Goal: Task Accomplishment & Management: Complete application form

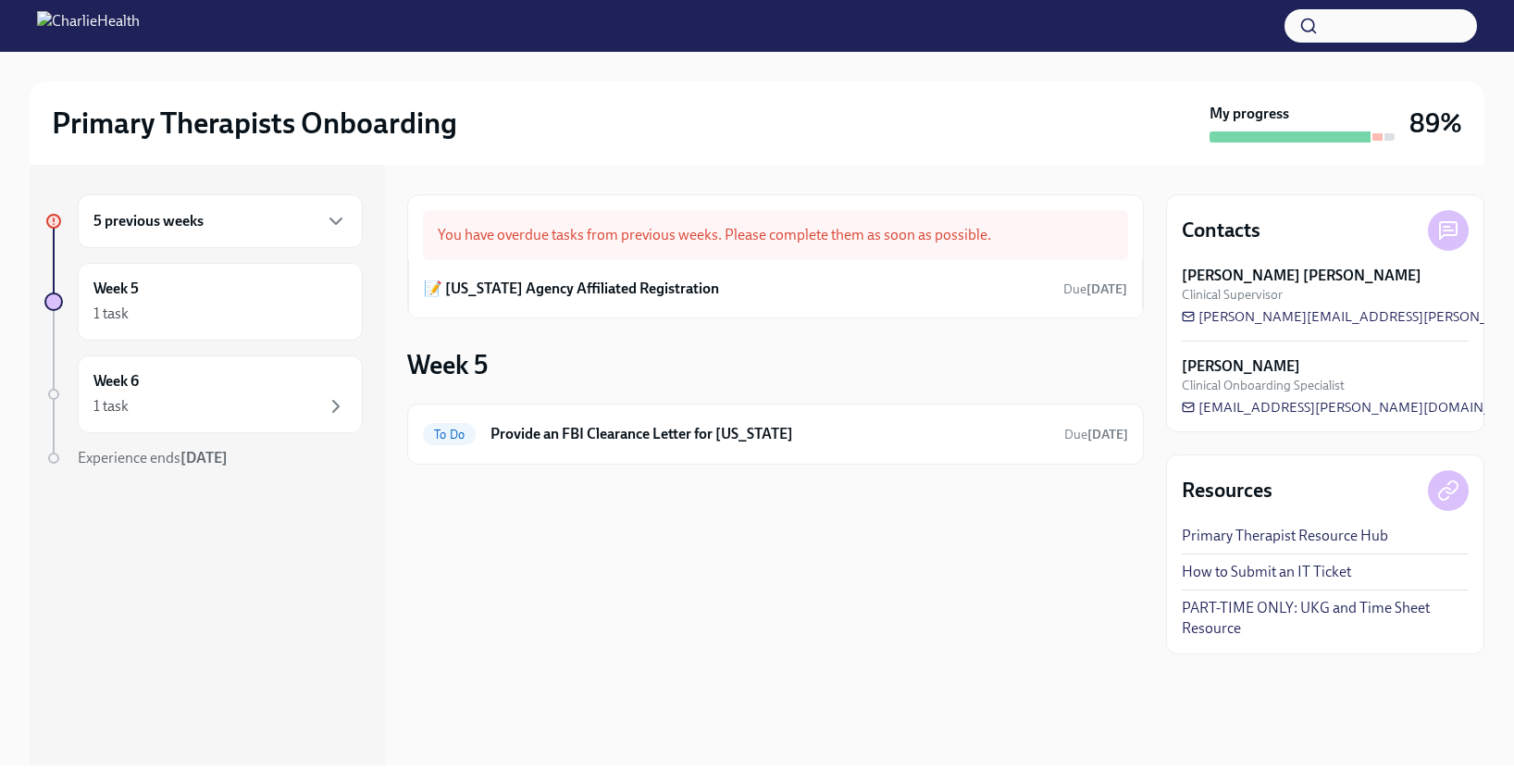
click at [210, 226] on div "5 previous weeks" at bounding box center [220, 220] width 254 height 22
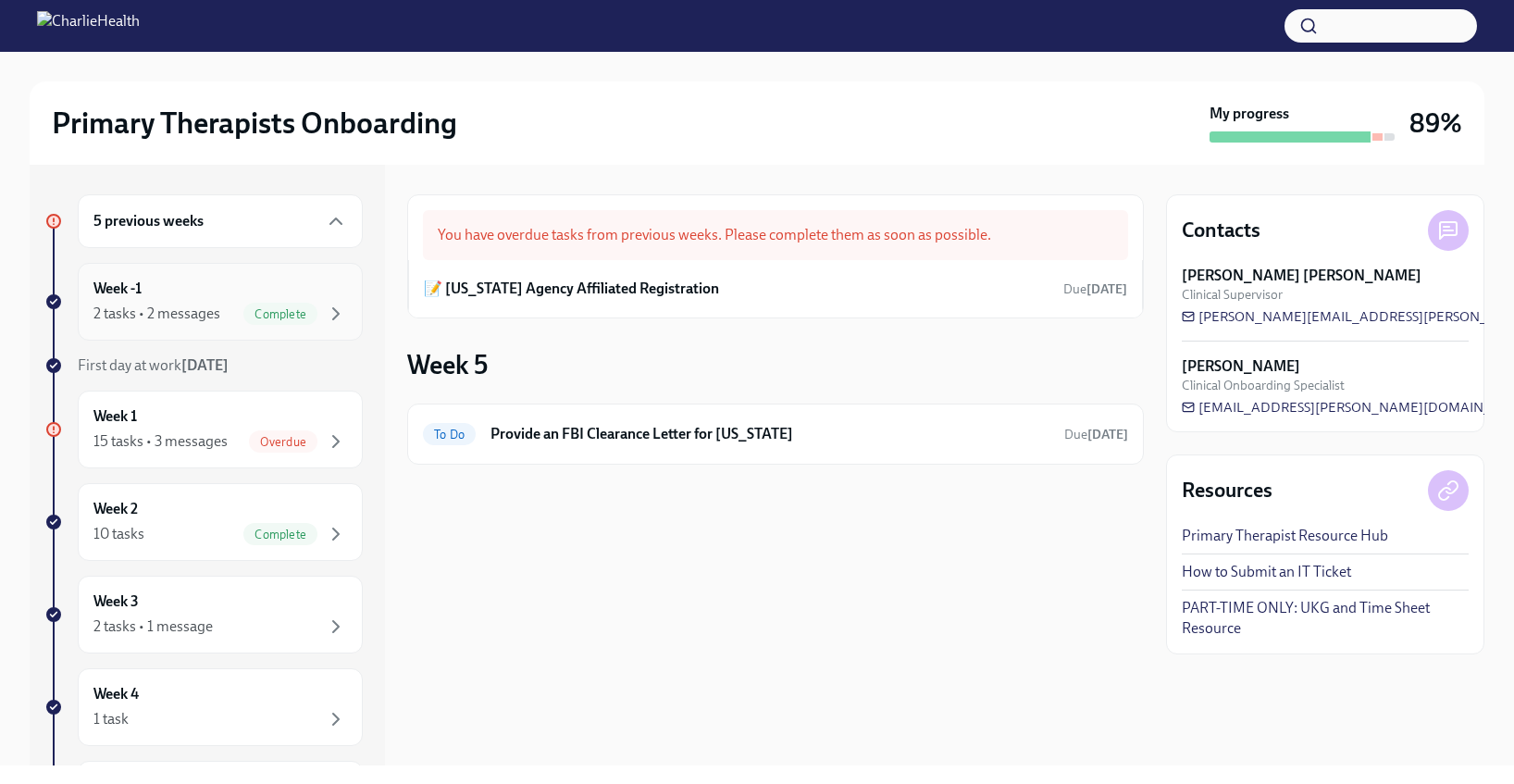
click at [182, 321] on div "2 tasks • 2 messages" at bounding box center [157, 313] width 127 height 20
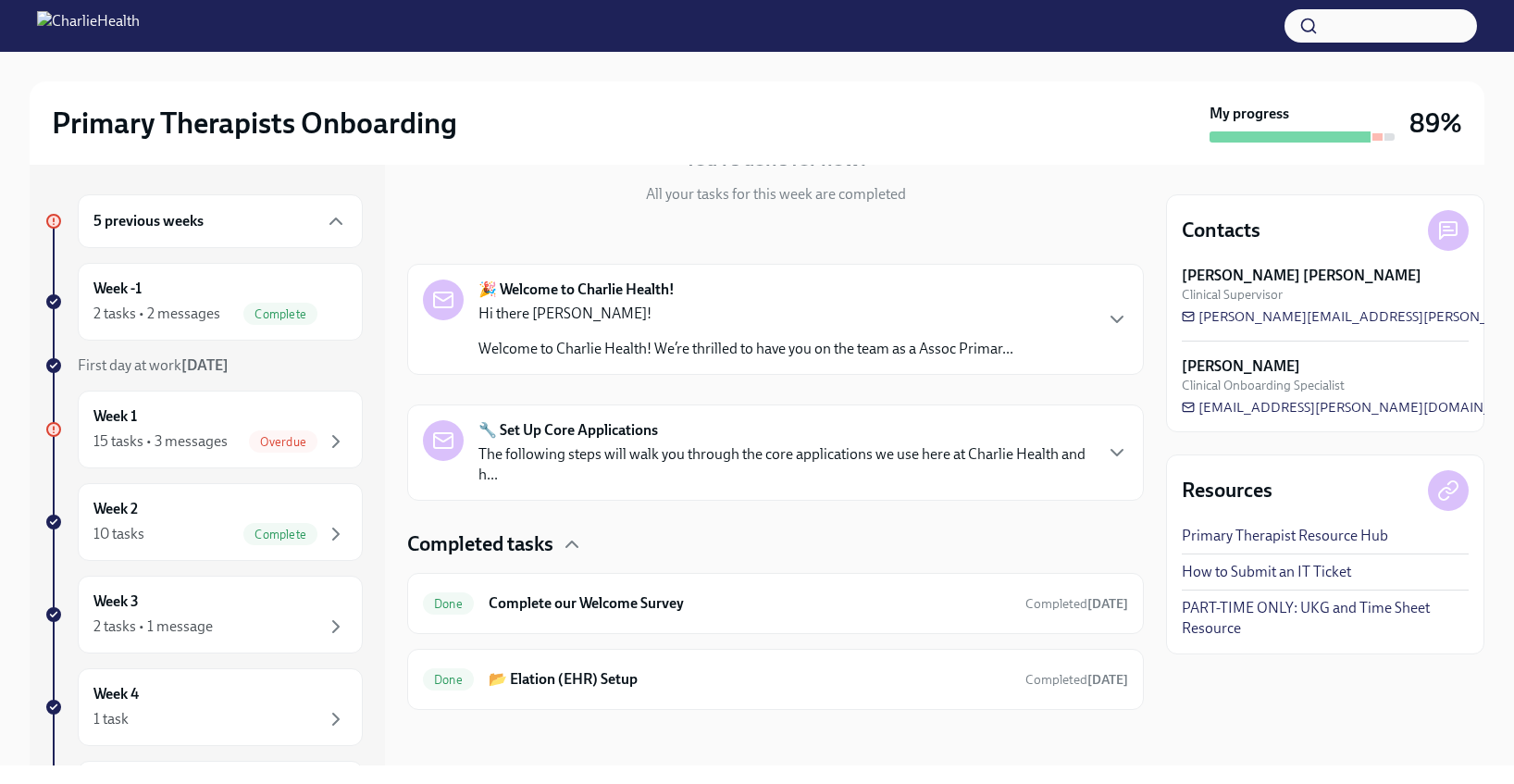
scroll to position [210, 0]
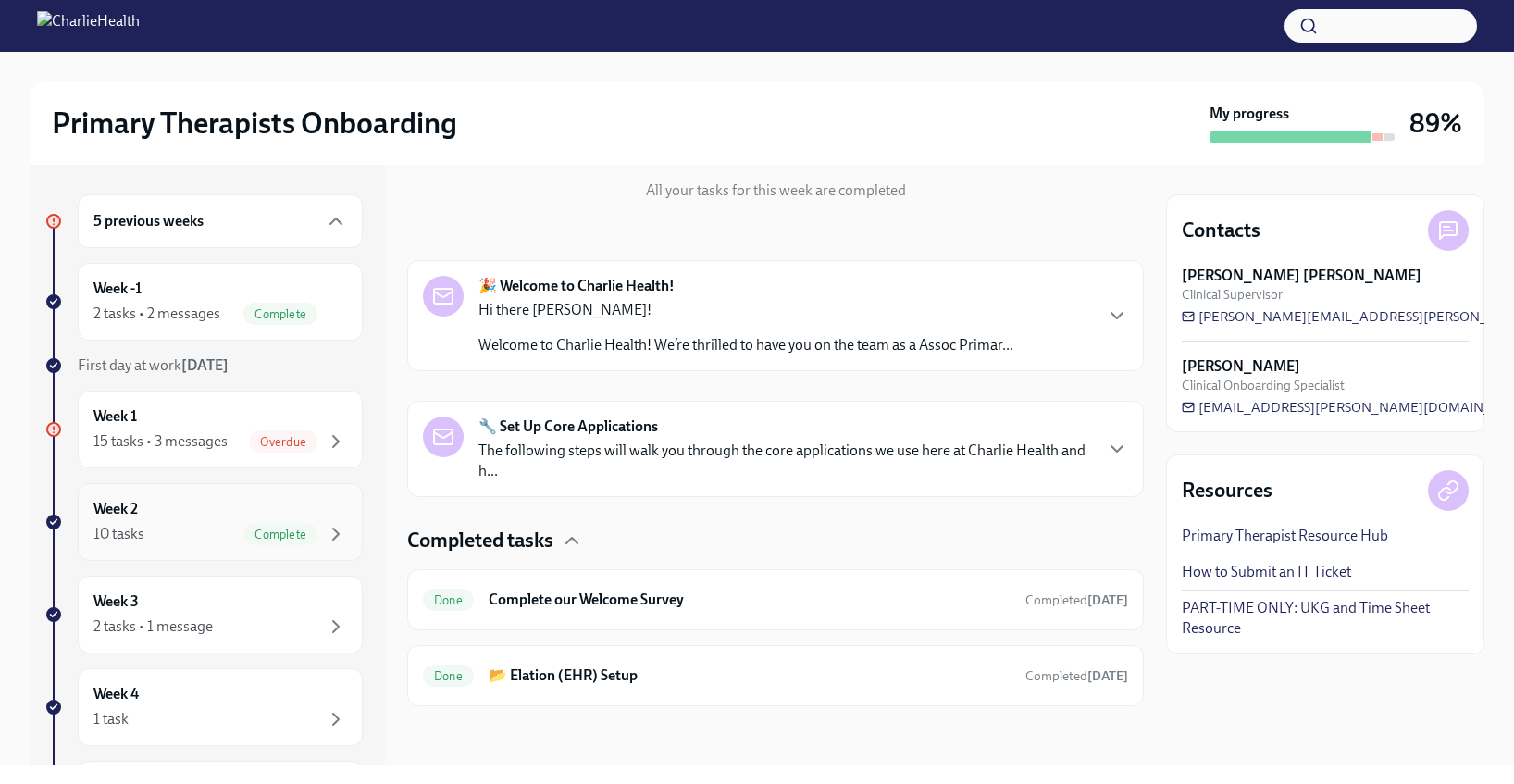
click at [169, 515] on div "Week 2 10 tasks Complete" at bounding box center [220, 521] width 254 height 46
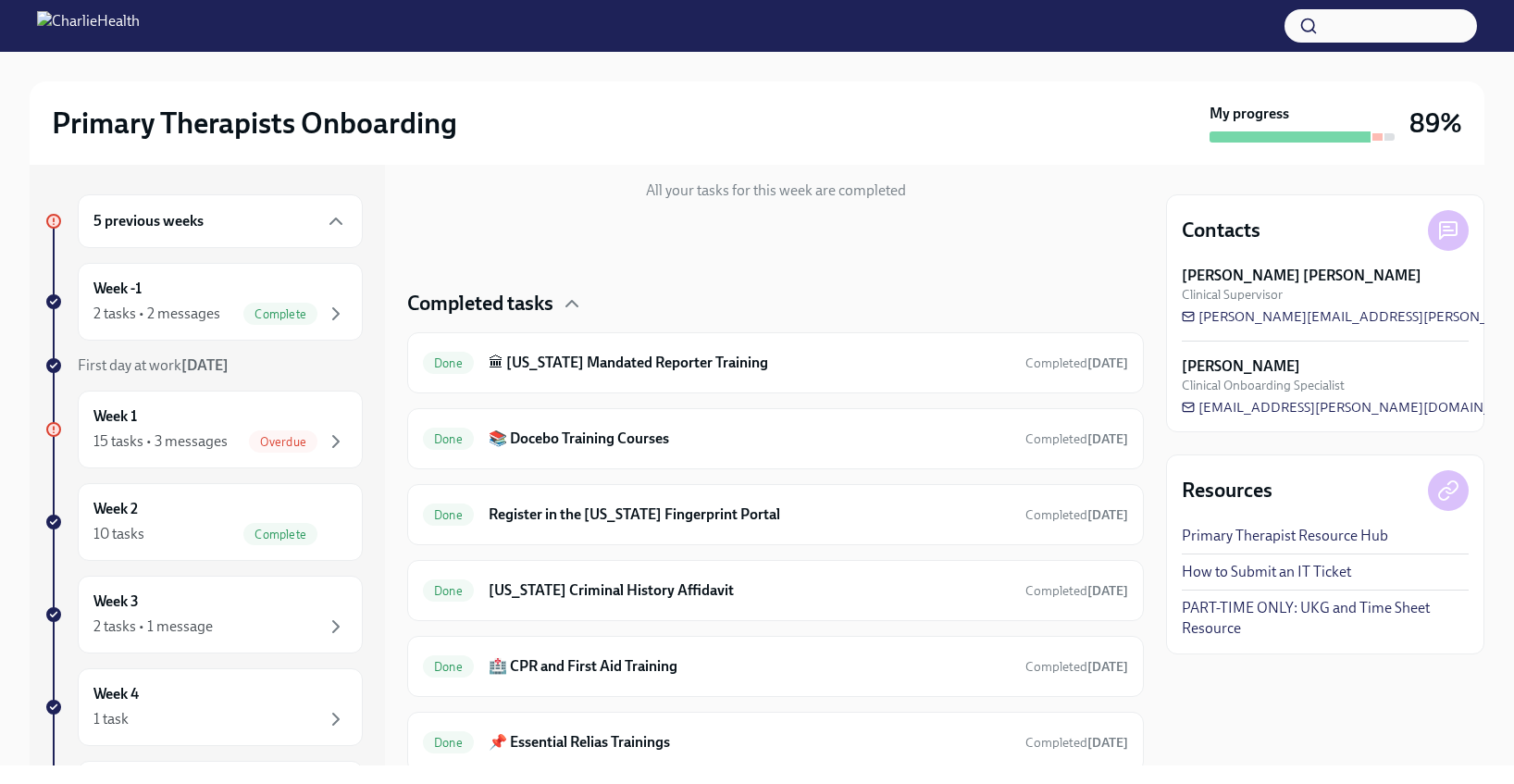
click at [248, 222] on div "5 previous weeks" at bounding box center [220, 220] width 254 height 22
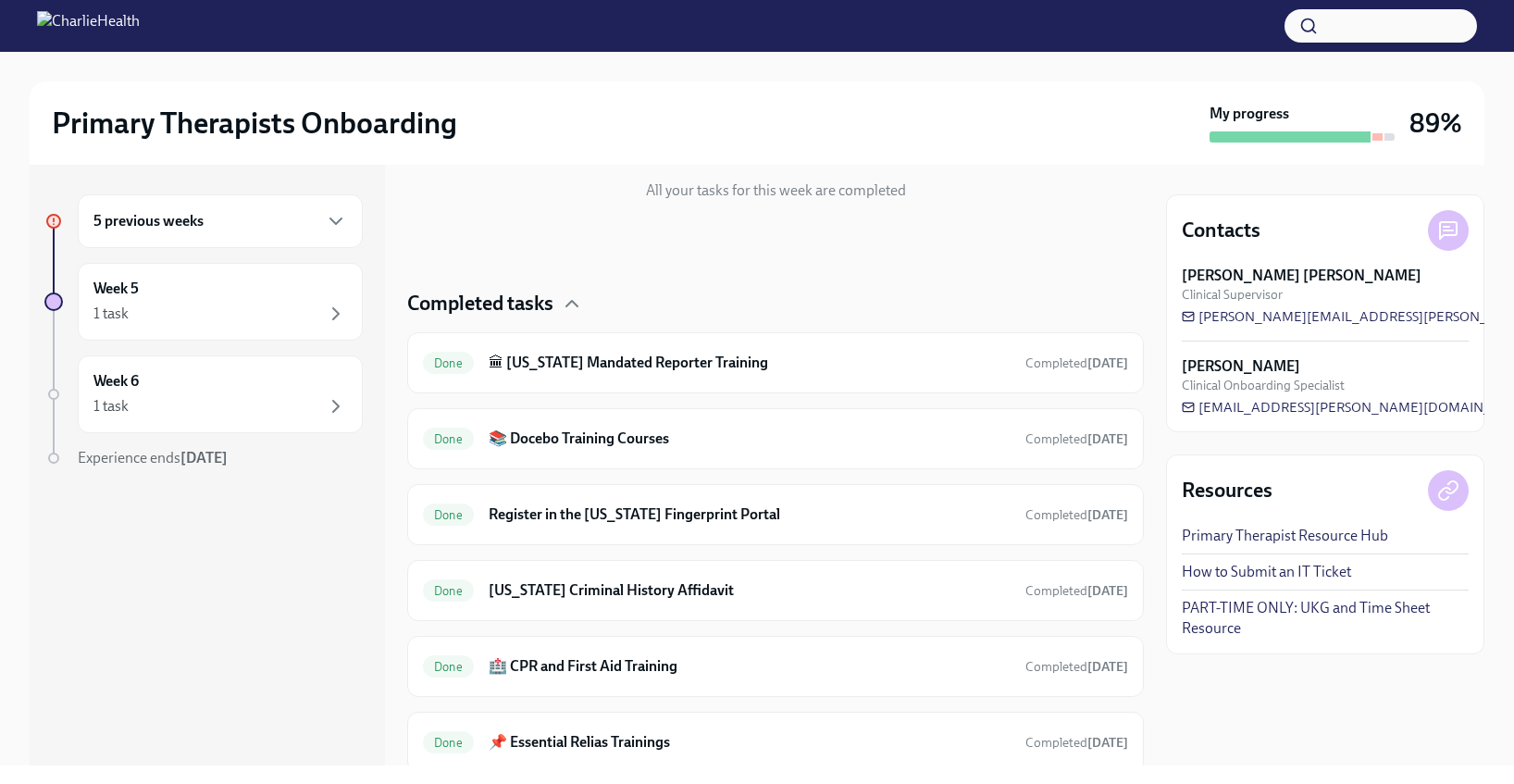
click at [247, 224] on div "5 previous weeks" at bounding box center [220, 220] width 254 height 22
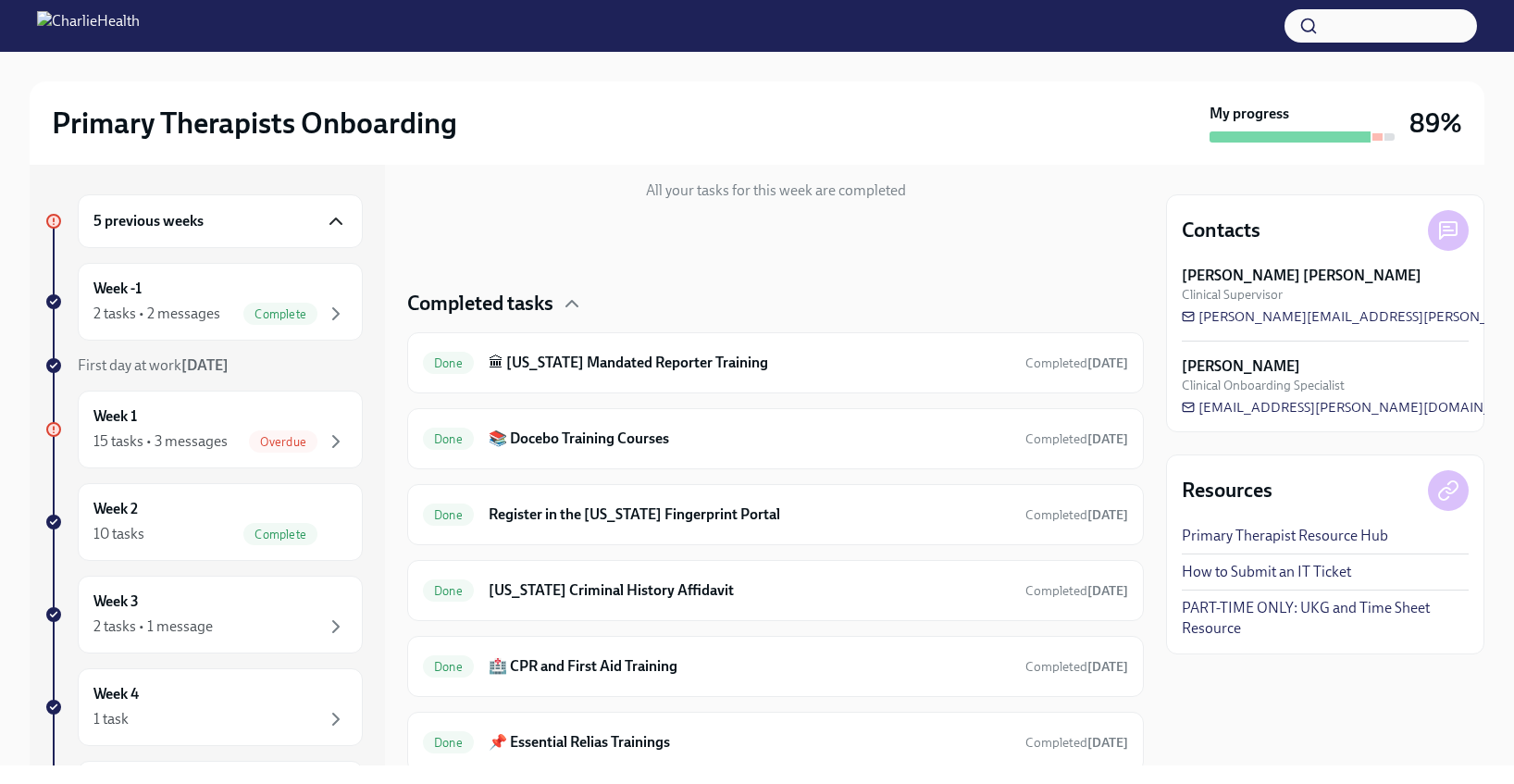
click at [325, 226] on icon "button" at bounding box center [336, 220] width 22 height 22
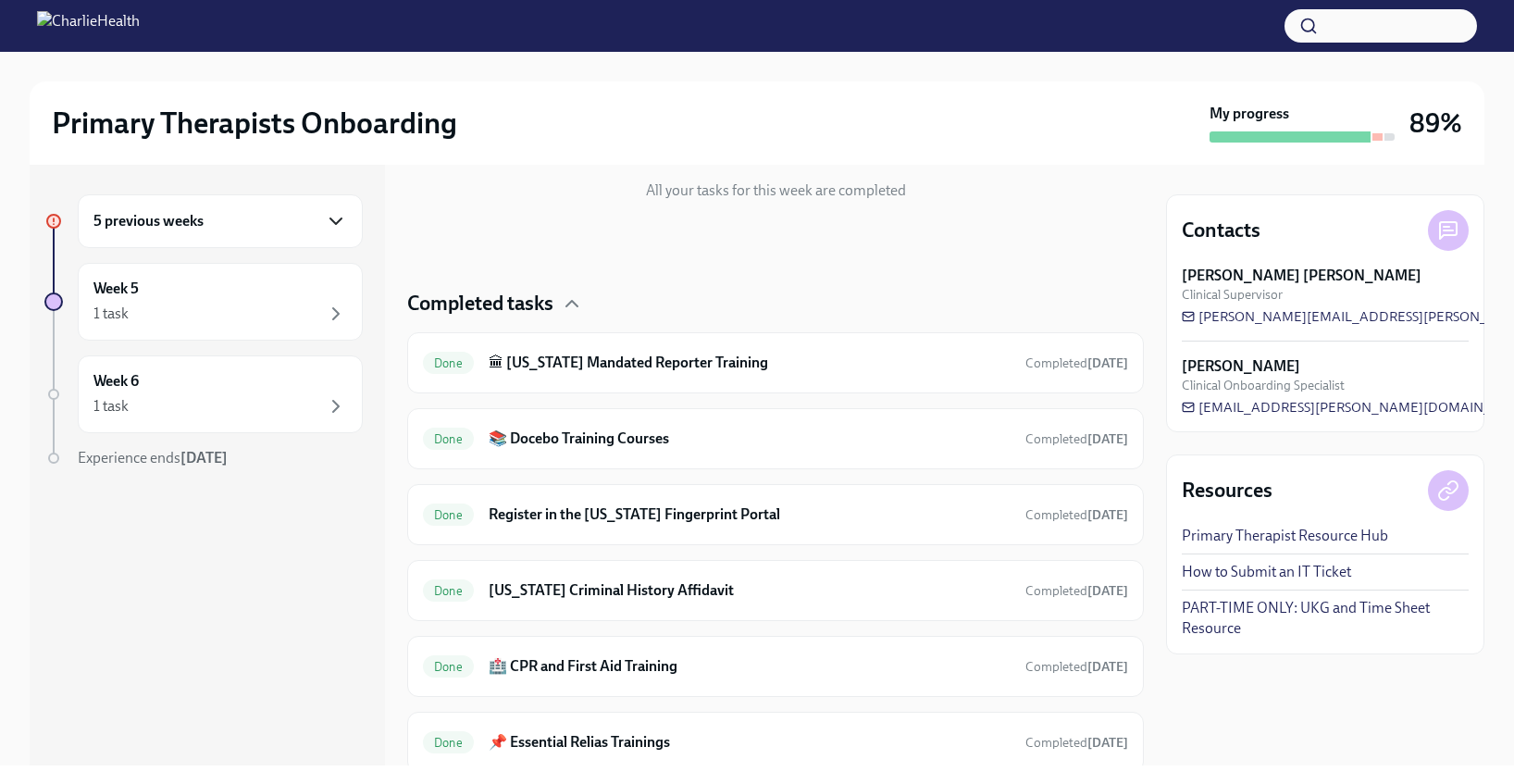
click at [314, 226] on div "5 previous weeks" at bounding box center [220, 220] width 254 height 22
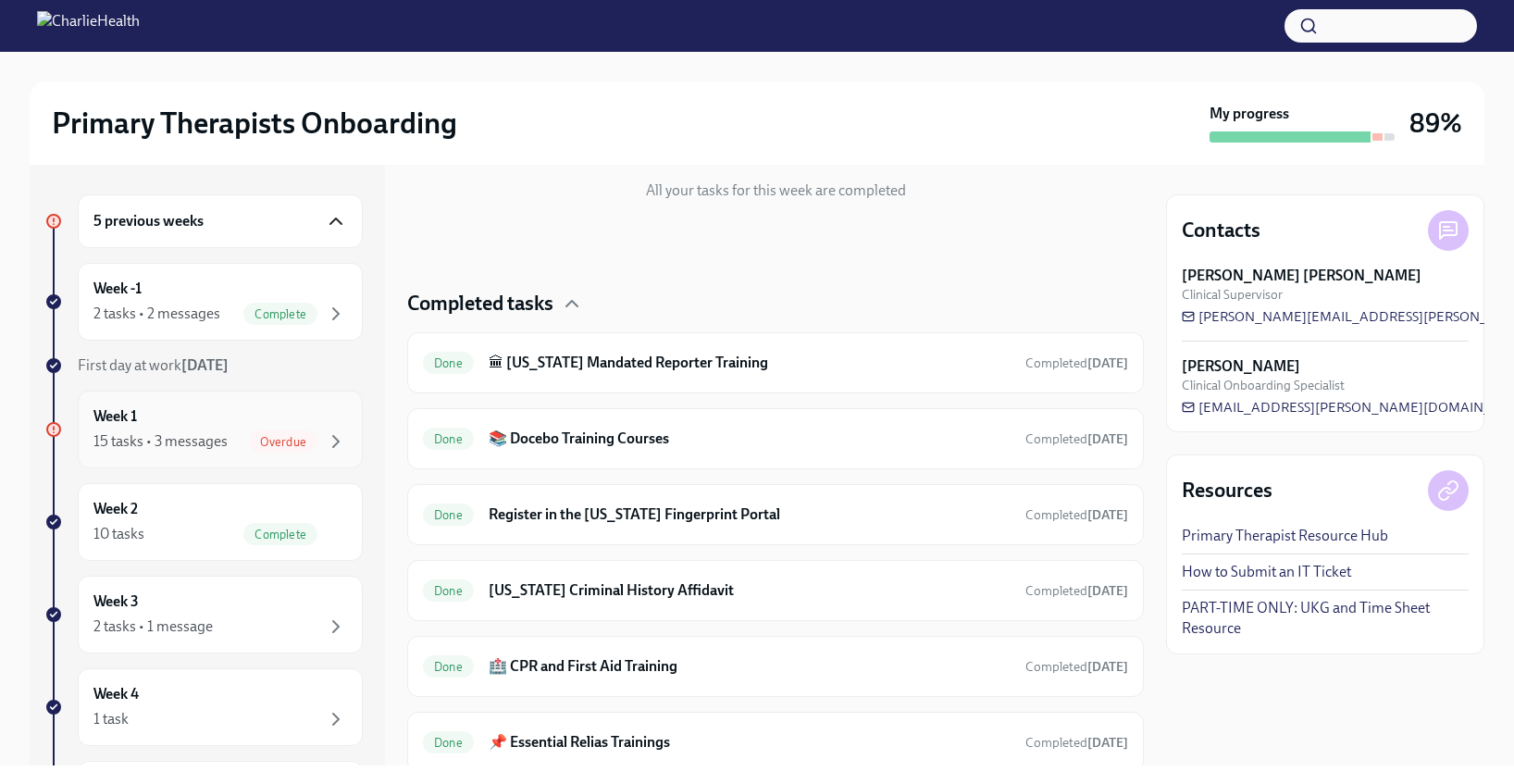
click at [218, 448] on div "15 tasks • 3 messages" at bounding box center [161, 441] width 135 height 20
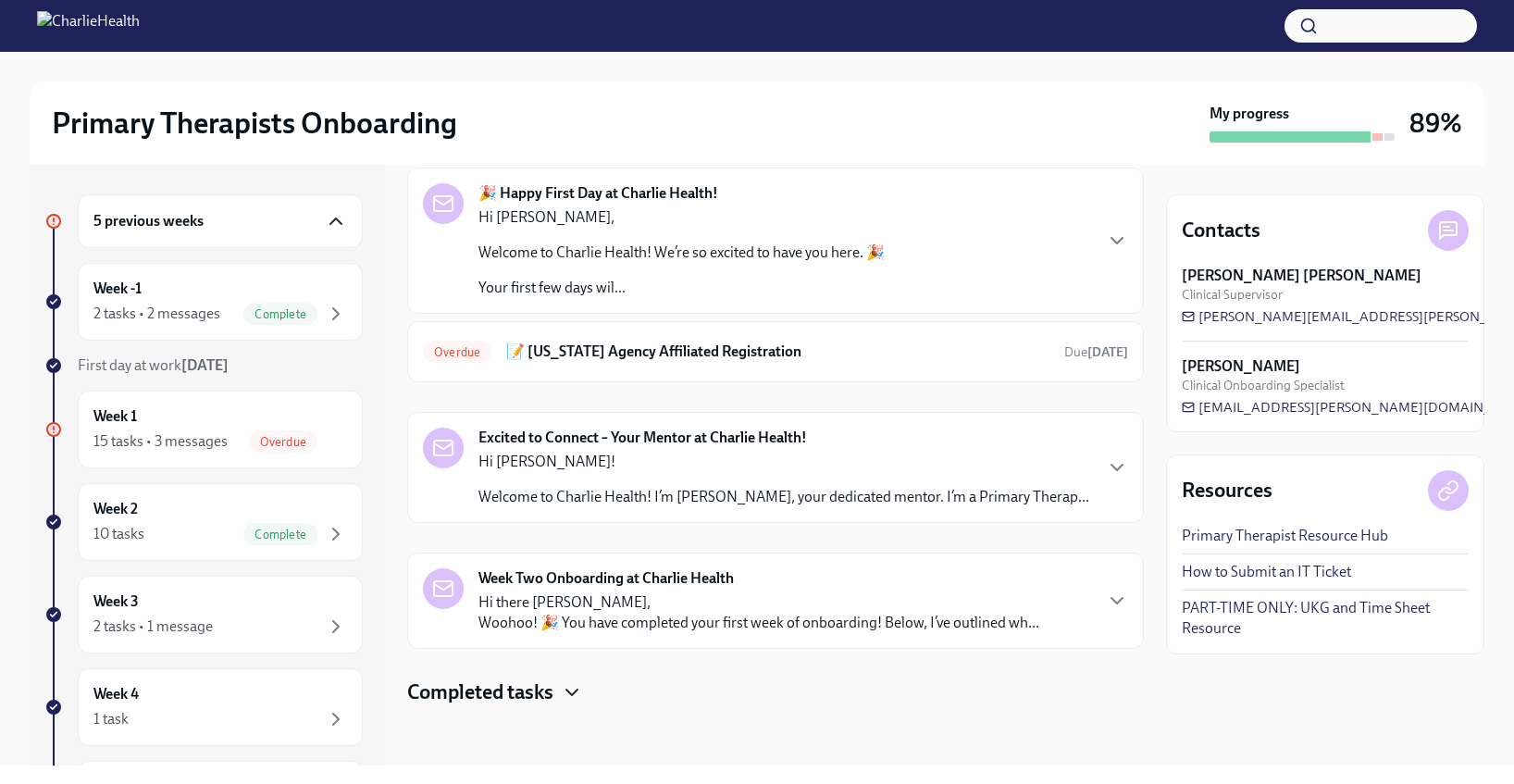
click at [571, 695] on icon "button" at bounding box center [572, 691] width 22 height 22
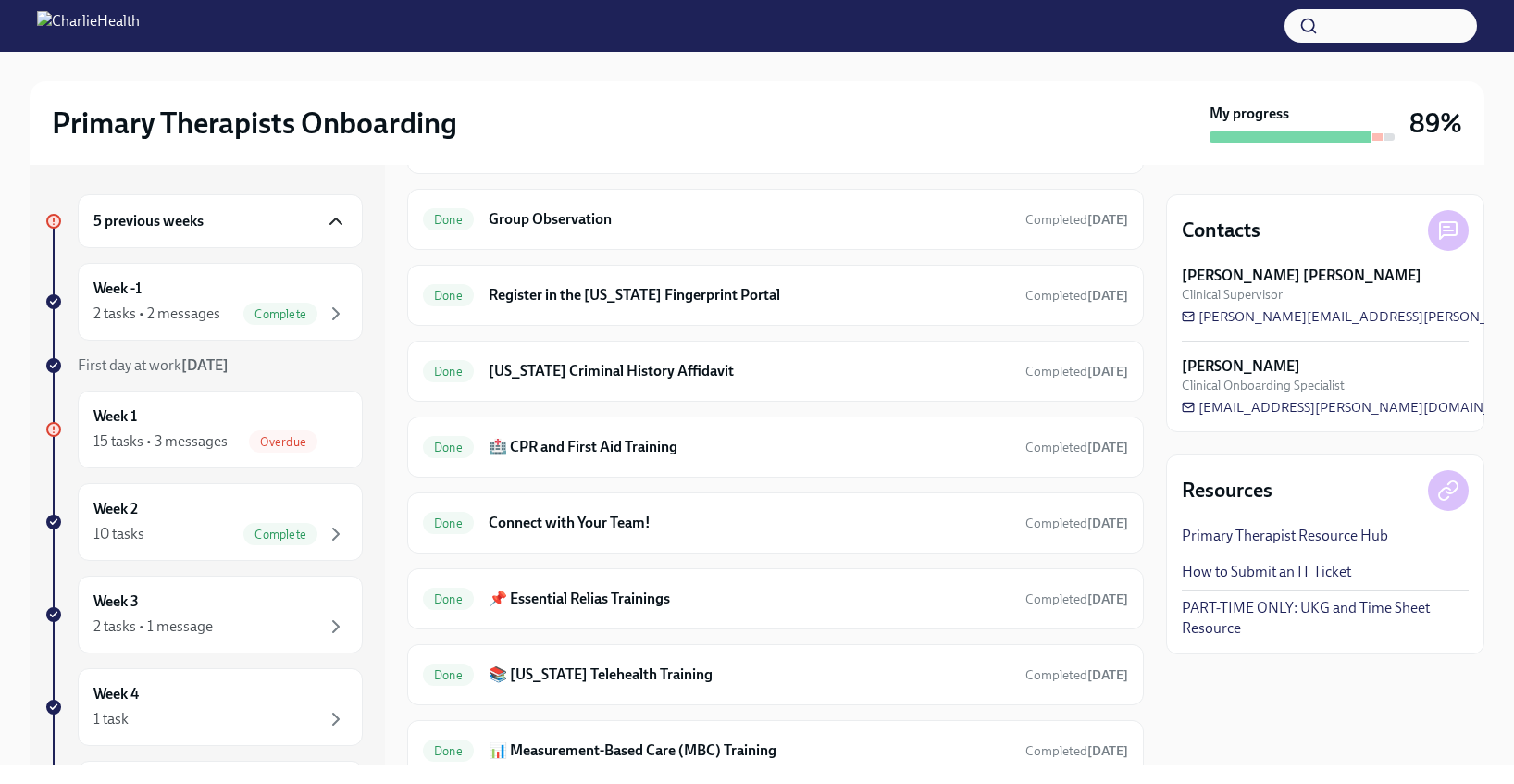
scroll to position [1145, 0]
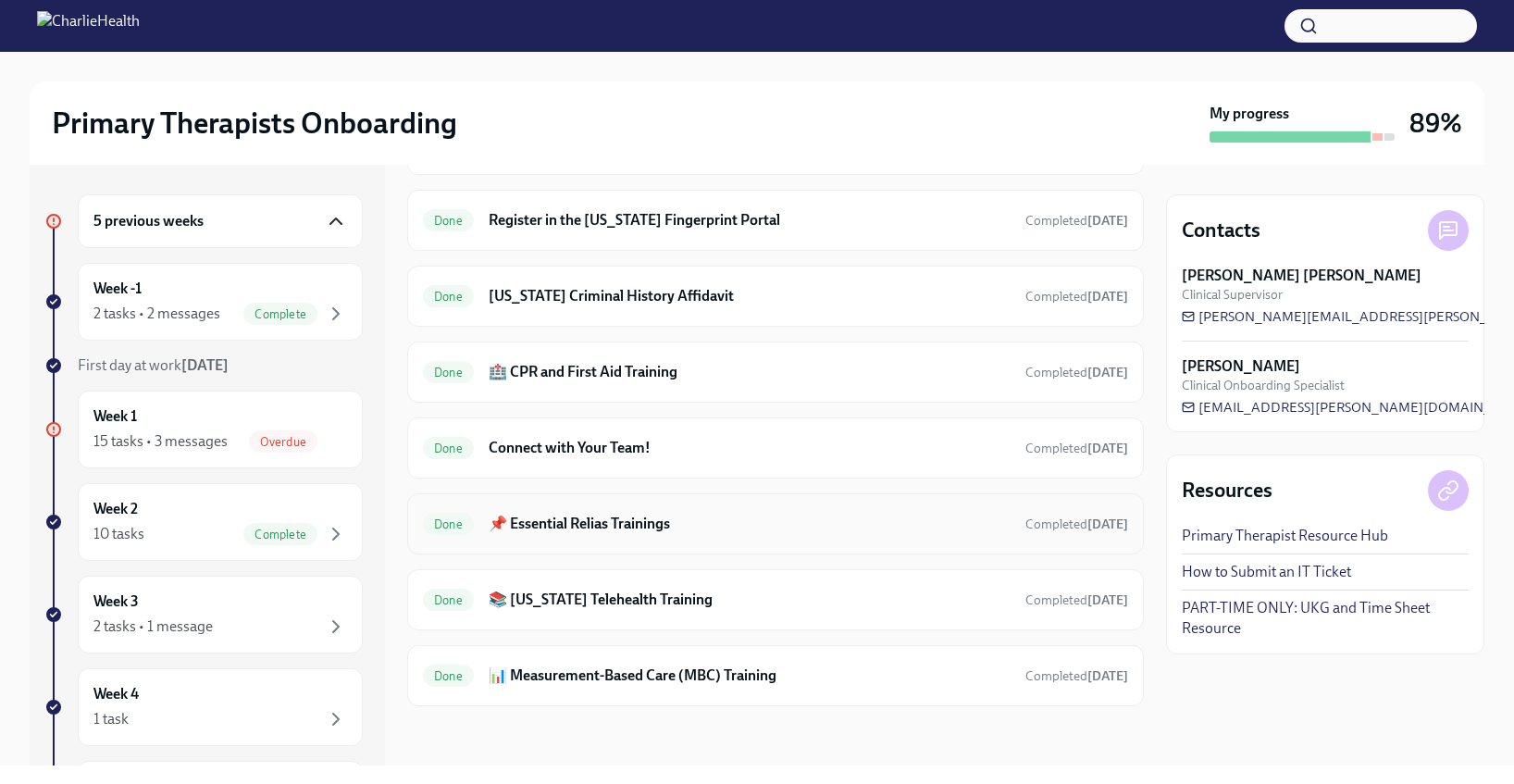
click at [668, 516] on h6 "📌 Essential Relias Trainings" at bounding box center [749, 524] width 522 height 20
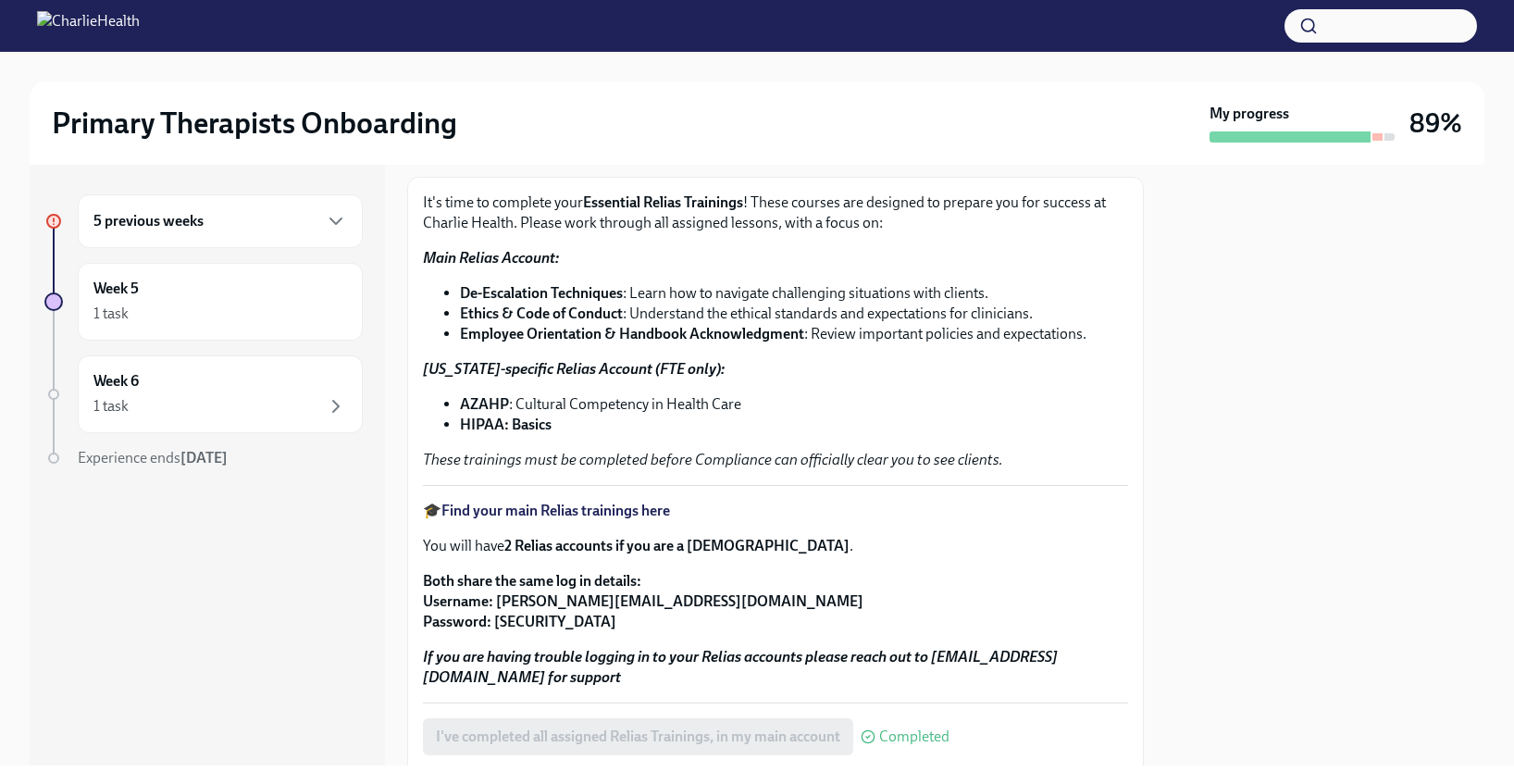
scroll to position [173, 0]
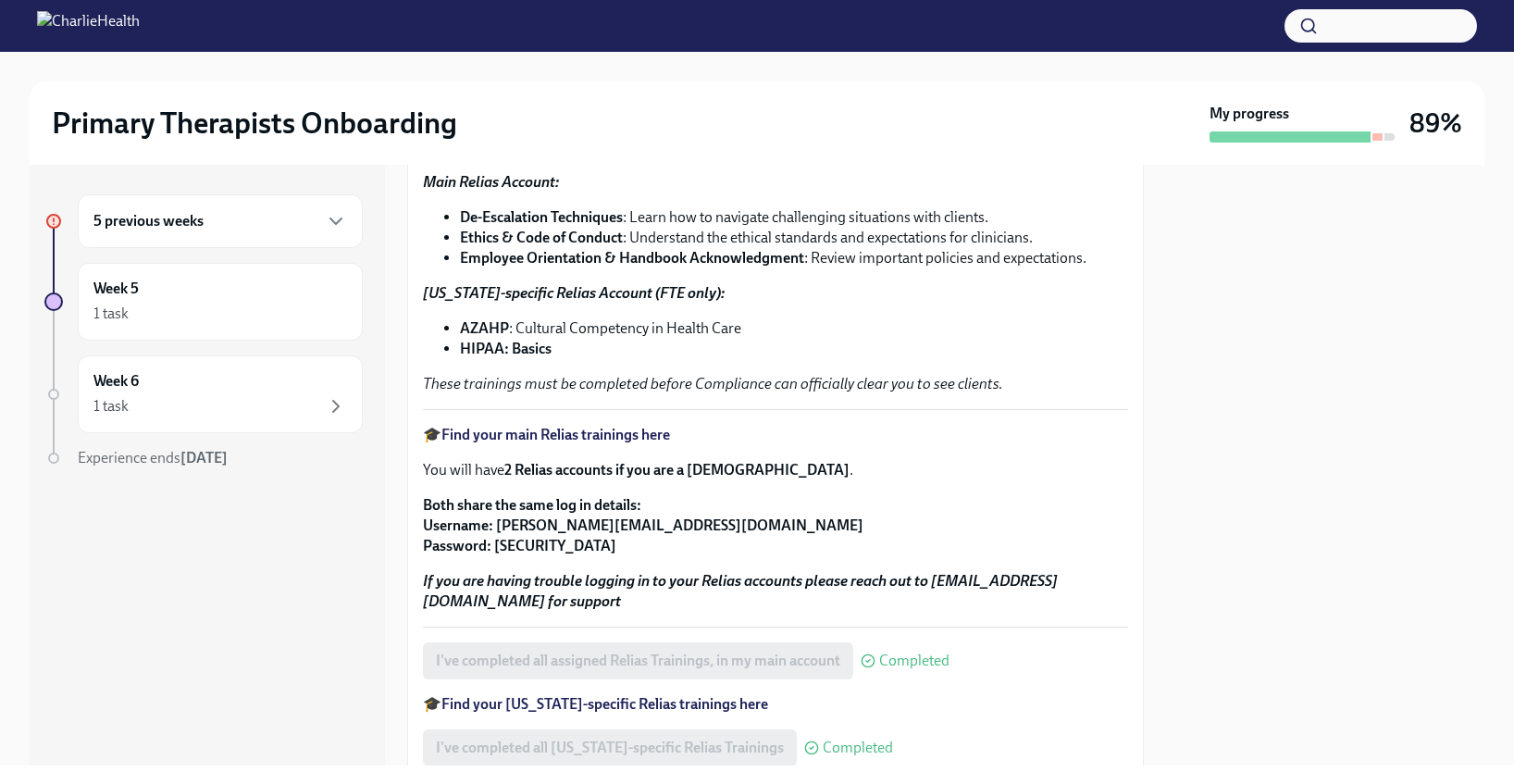
click at [631, 432] on strong "Find your main Relias trainings here" at bounding box center [556, 434] width 228 height 18
click at [191, 395] on div "1 task" at bounding box center [220, 406] width 254 height 22
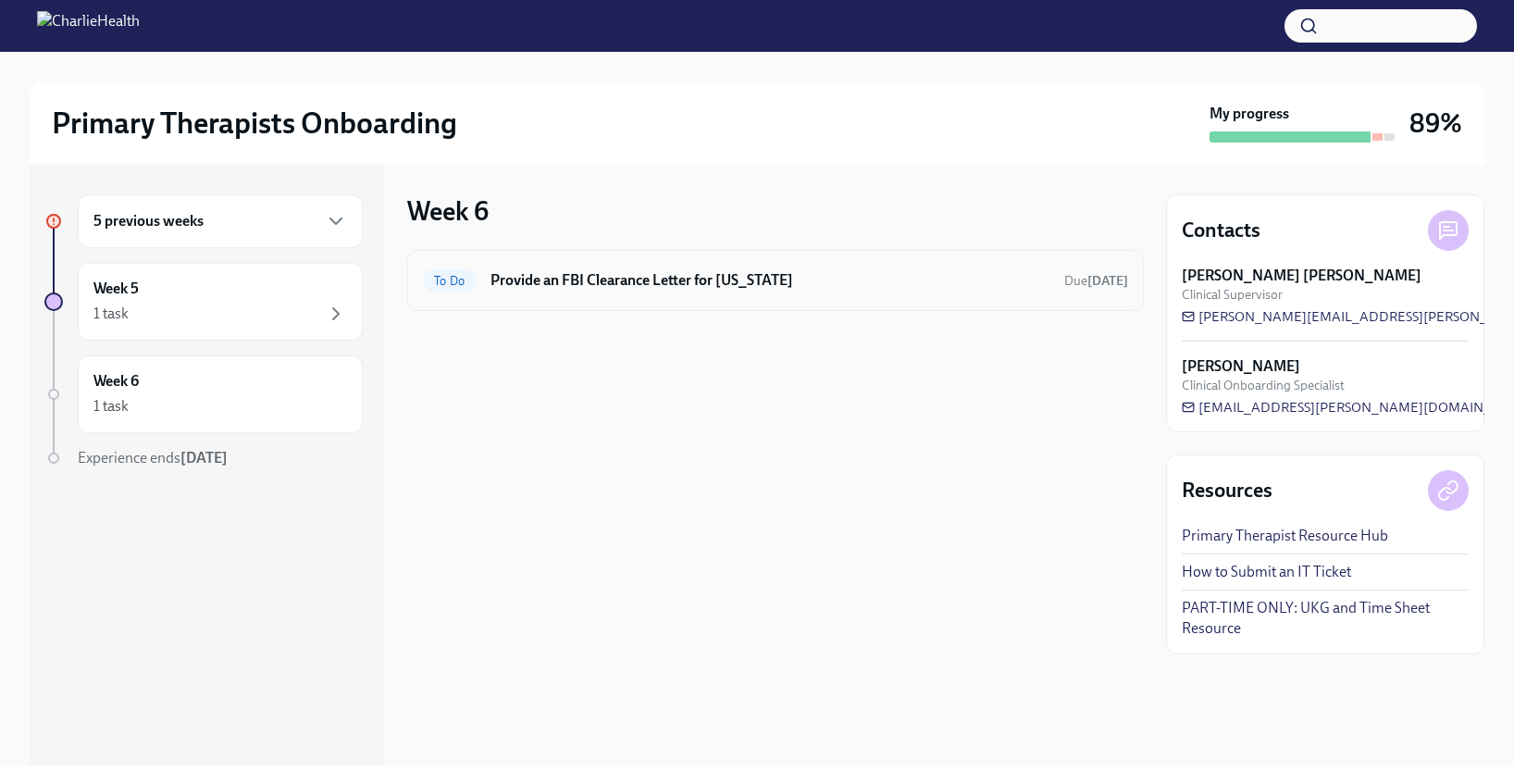
click at [758, 295] on div "To Do Provide an FBI Clearance Letter for [US_STATE] Due [DATE]" at bounding box center [776, 280] width 737 height 61
click at [460, 291] on div "To Do" at bounding box center [450, 280] width 53 height 22
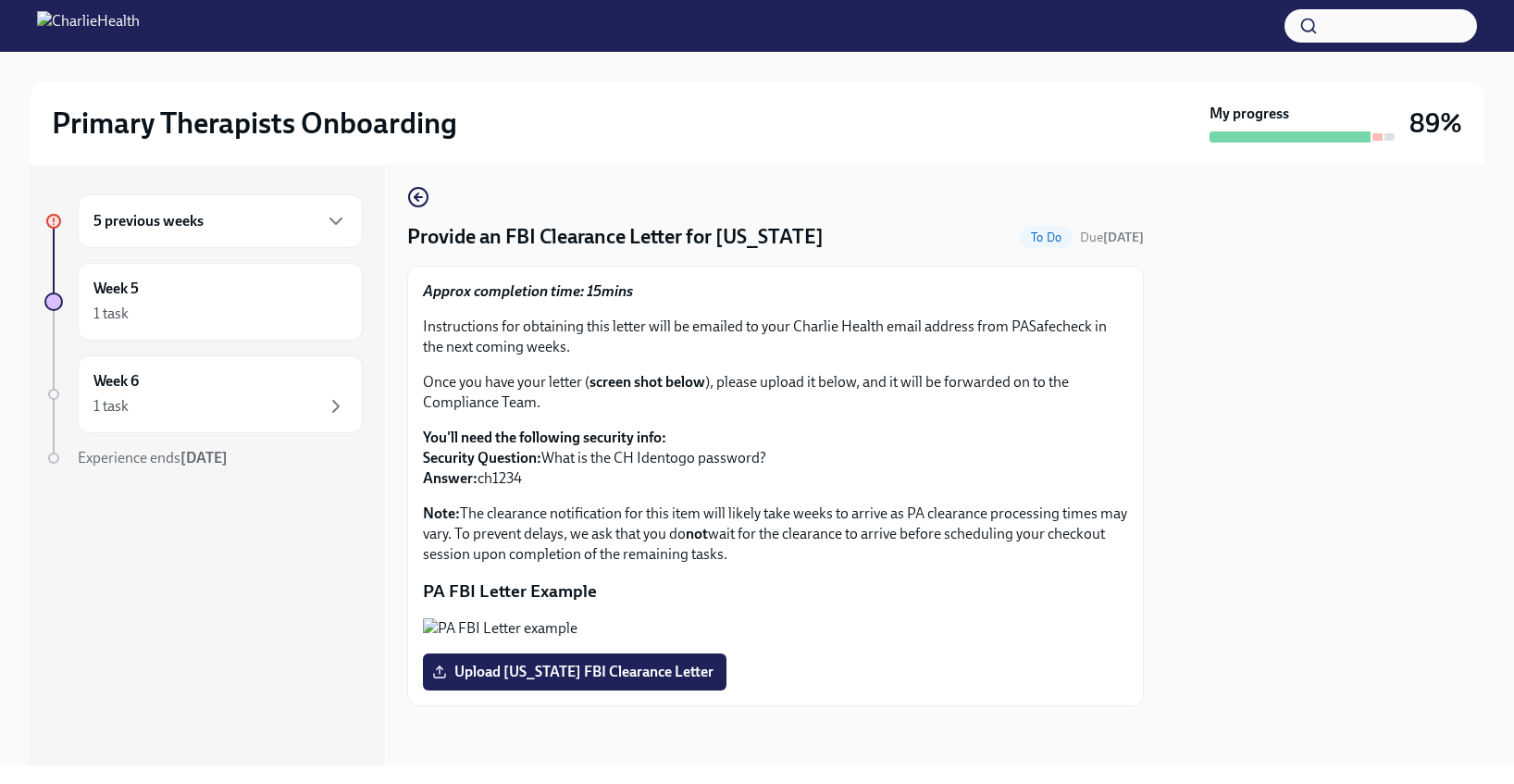
scroll to position [218, 0]
click at [648, 675] on span "Upload [US_STATE] FBI Clearance Letter" at bounding box center [575, 671] width 278 height 19
click at [0, 0] on input "Upload [US_STATE] FBI Clearance Letter" at bounding box center [0, 0] width 0 height 0
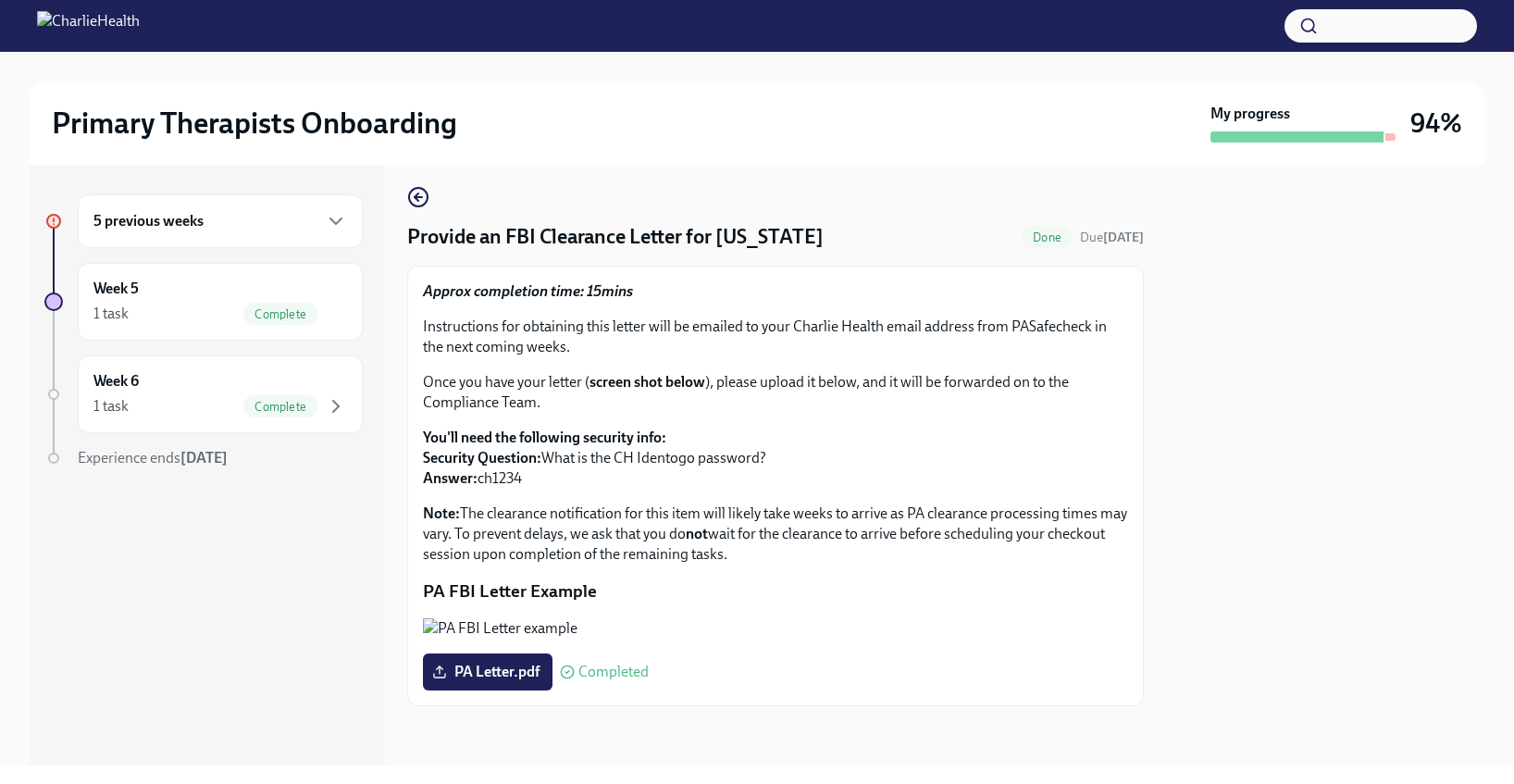
scroll to position [0, 0]
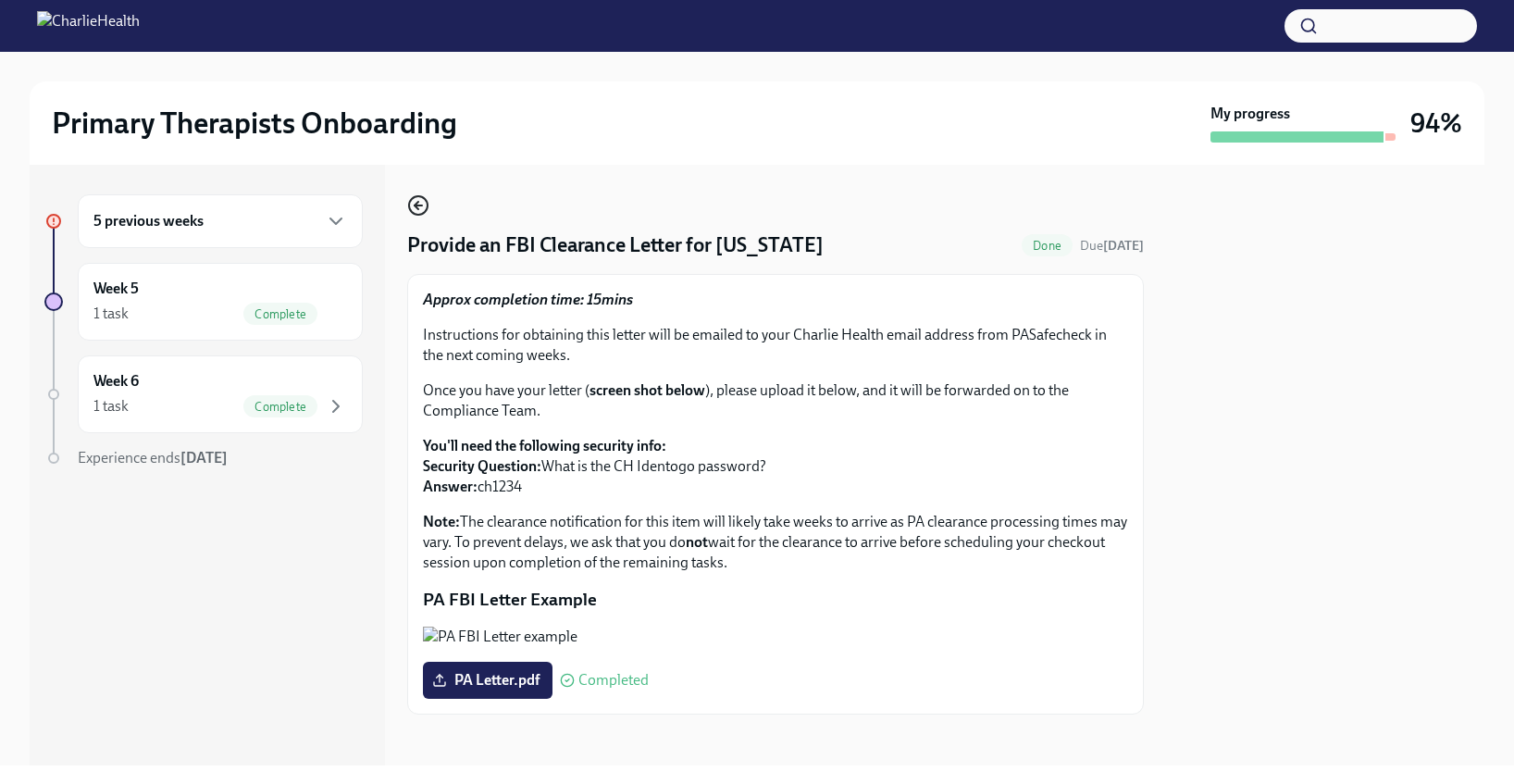
click at [416, 206] on icon "button" at bounding box center [417, 206] width 4 height 8
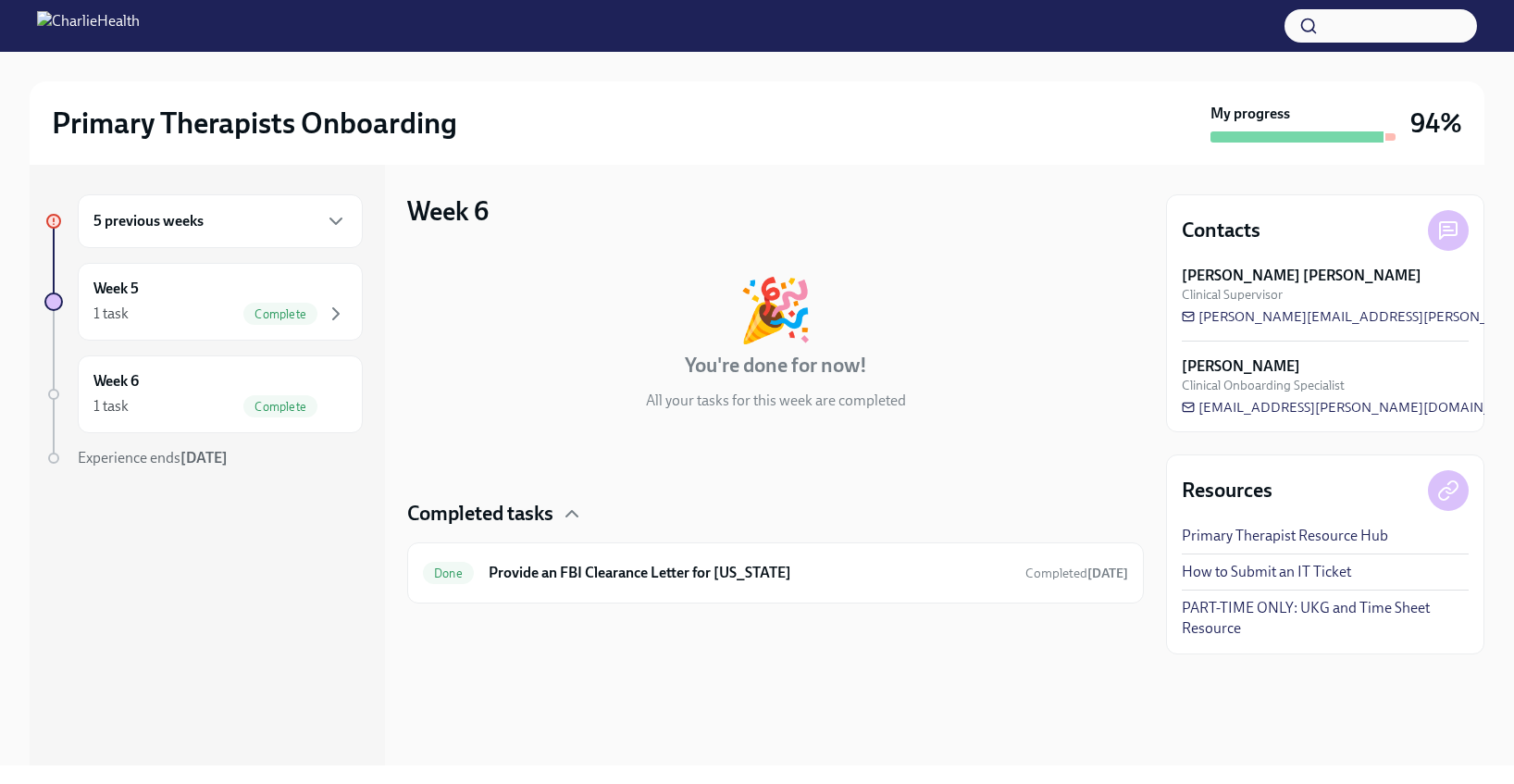
click at [181, 227] on h6 "5 previous weeks" at bounding box center [148, 220] width 110 height 20
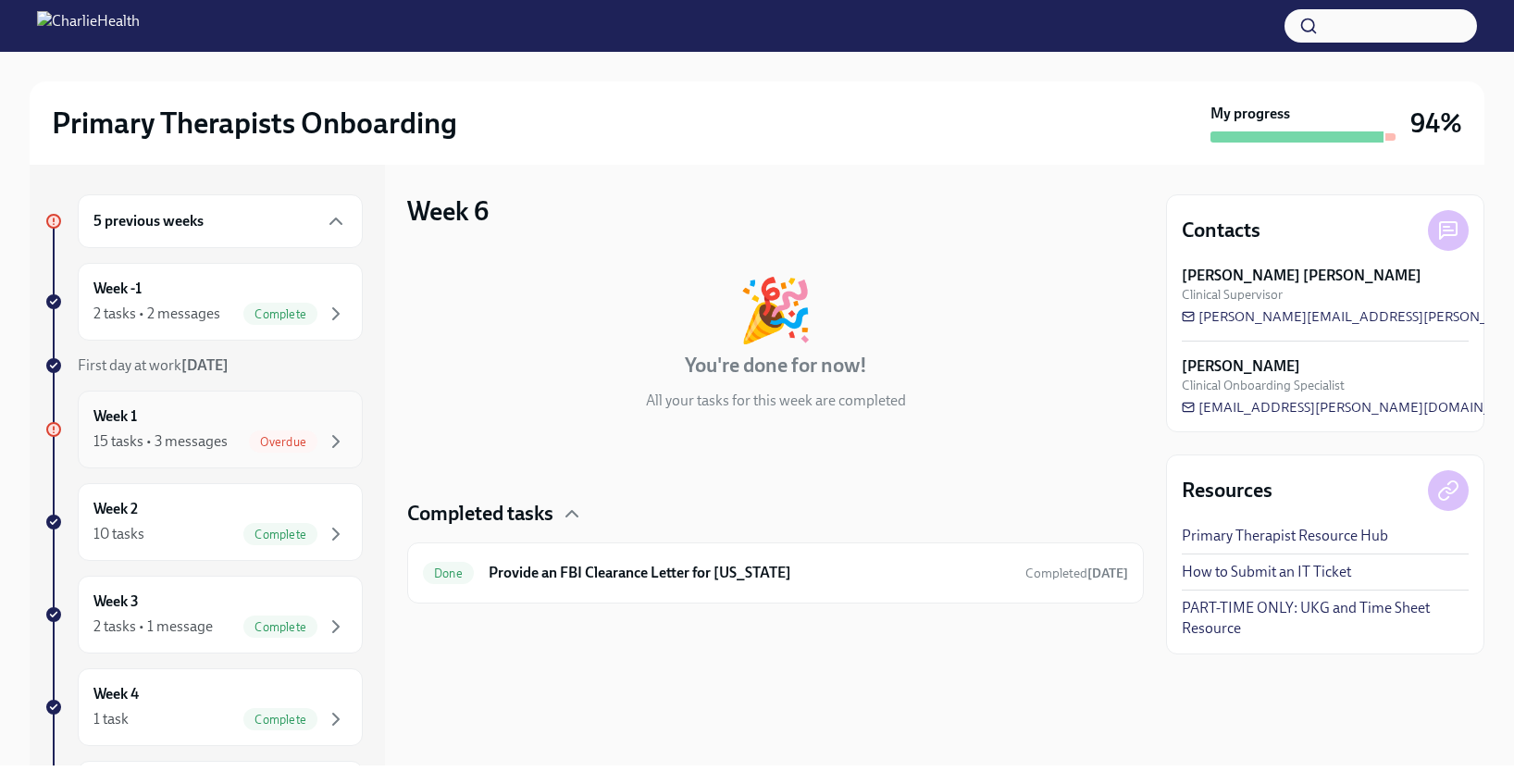
click at [192, 457] on div "Week 1 15 tasks • 3 messages Overdue" at bounding box center [220, 429] width 285 height 78
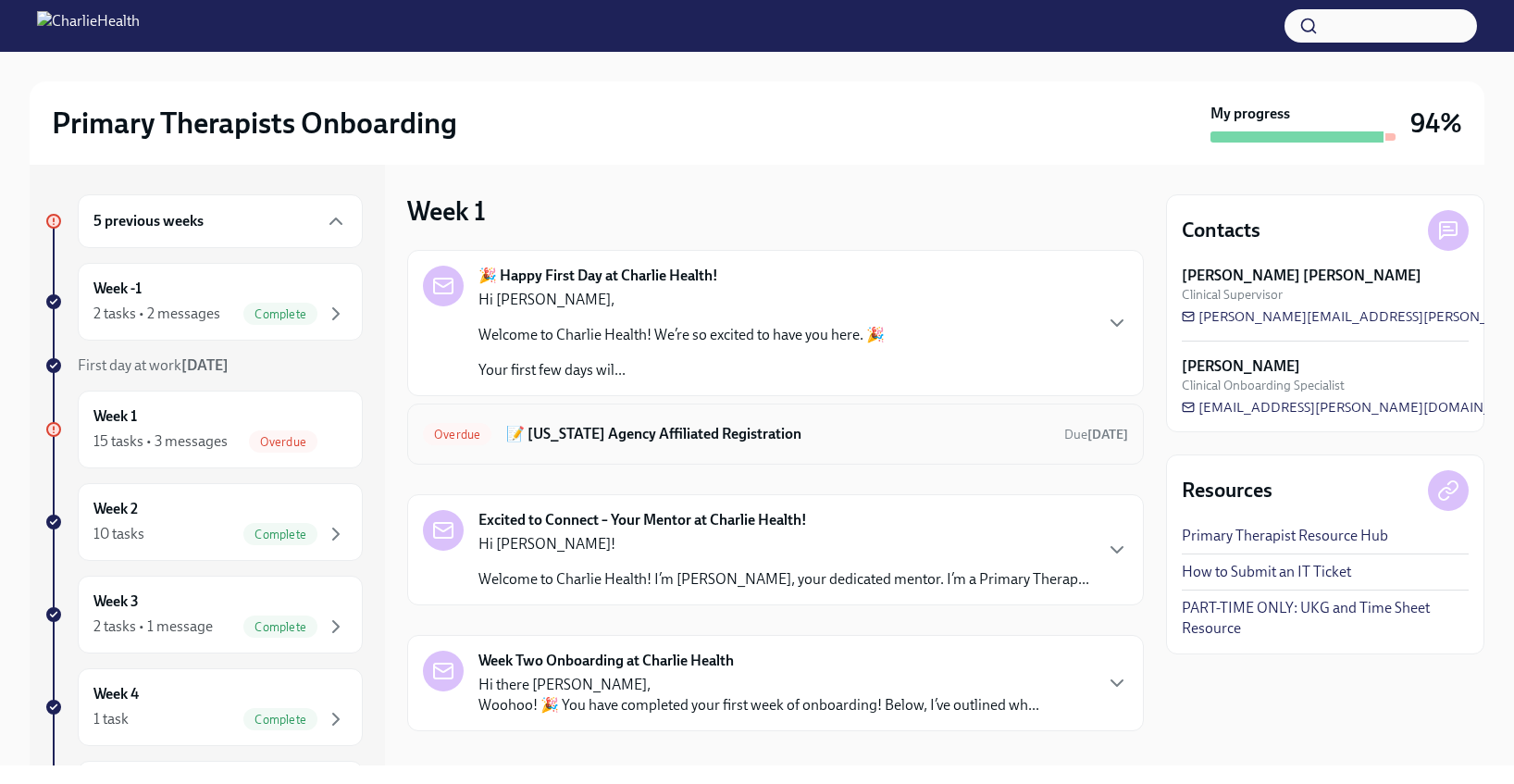
click at [843, 434] on h6 "📝 [US_STATE] Agency Affiliated Registration" at bounding box center [777, 434] width 543 height 20
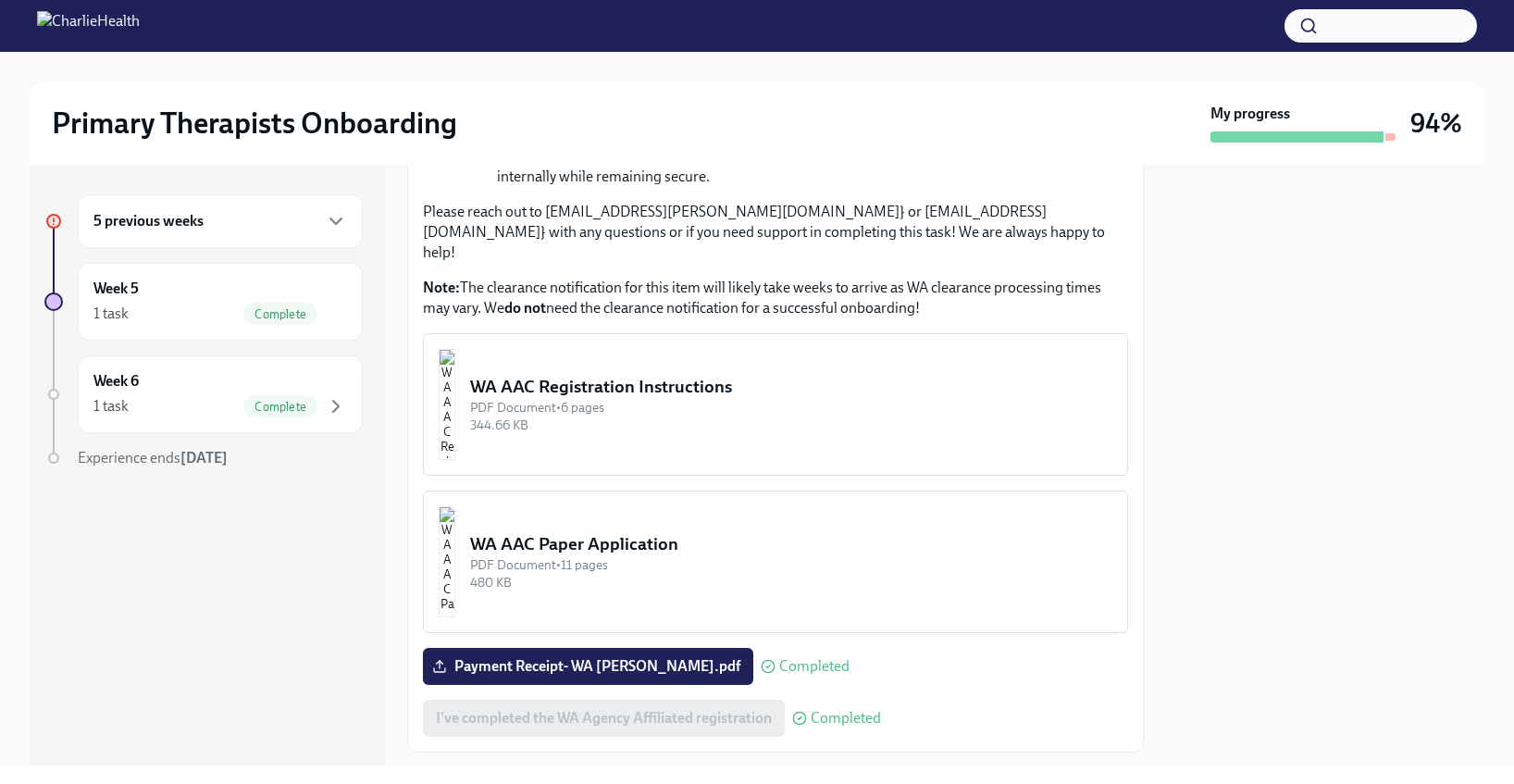
scroll to position [838, 0]
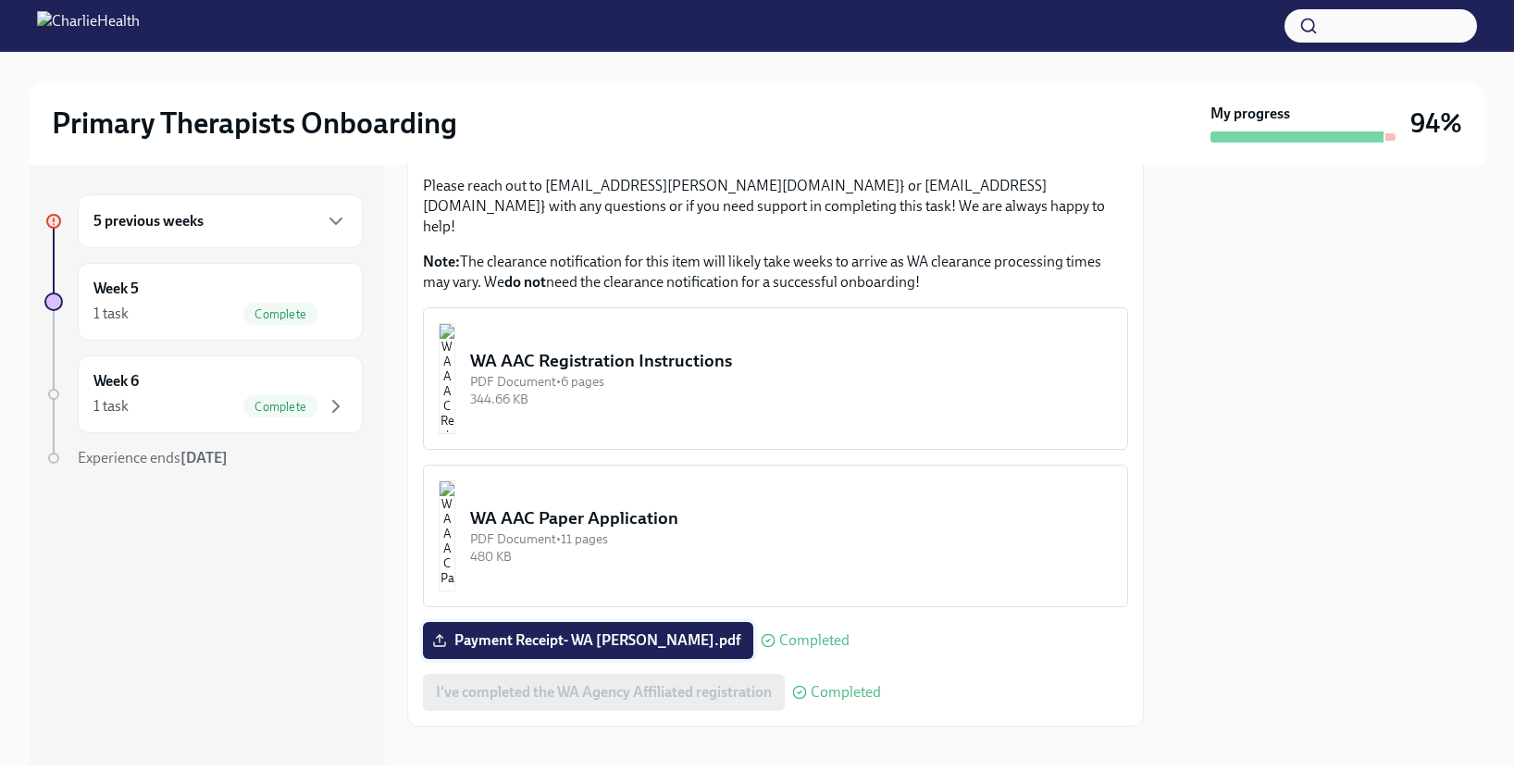
click at [660, 631] on span "Payment Receipt- WA [PERSON_NAME].pdf" at bounding box center [588, 640] width 304 height 19
click at [0, 0] on input "Payment Receipt- WA [PERSON_NAME].pdf" at bounding box center [0, 0] width 0 height 0
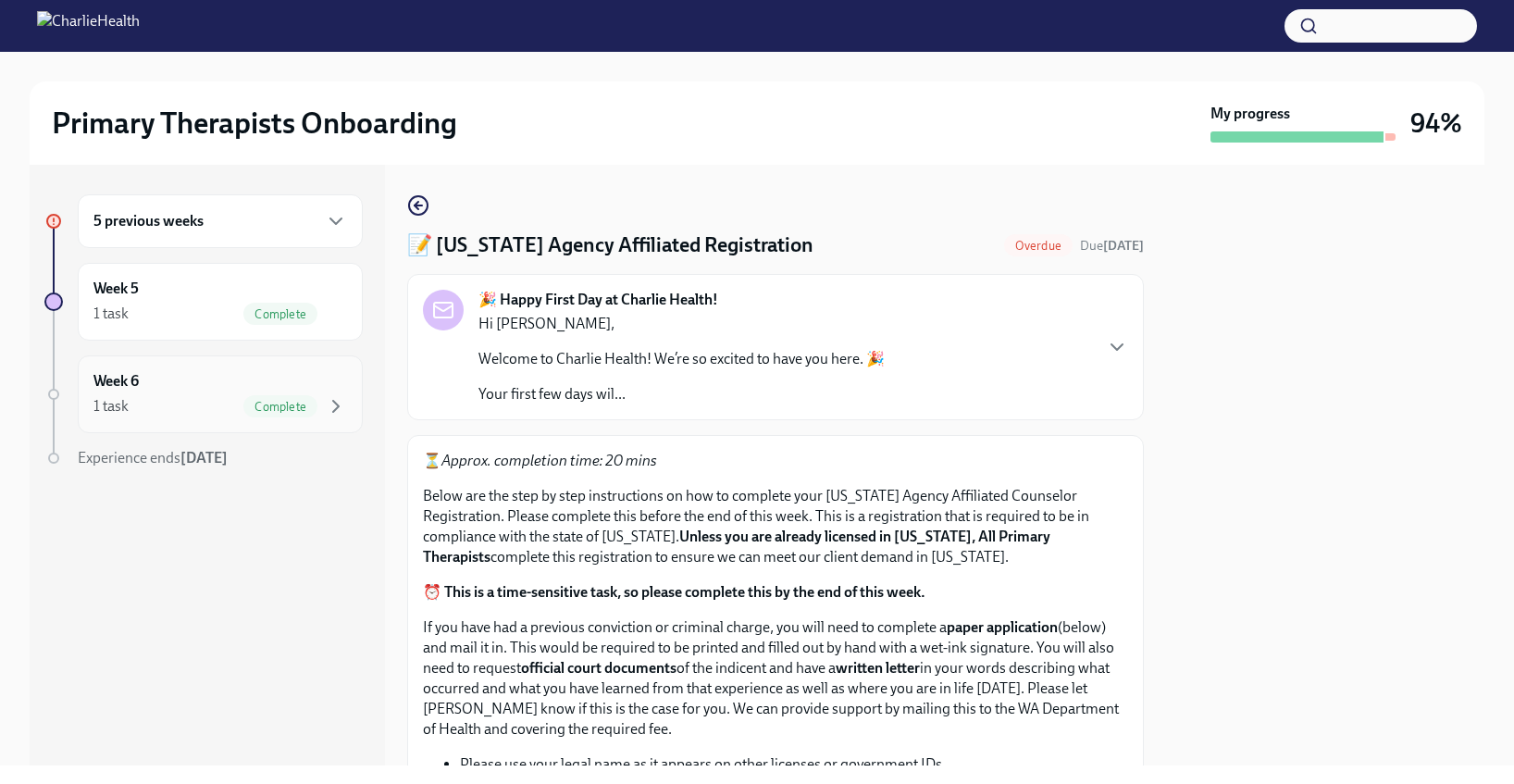
click at [145, 426] on div "Week 6 1 task Complete" at bounding box center [220, 394] width 285 height 78
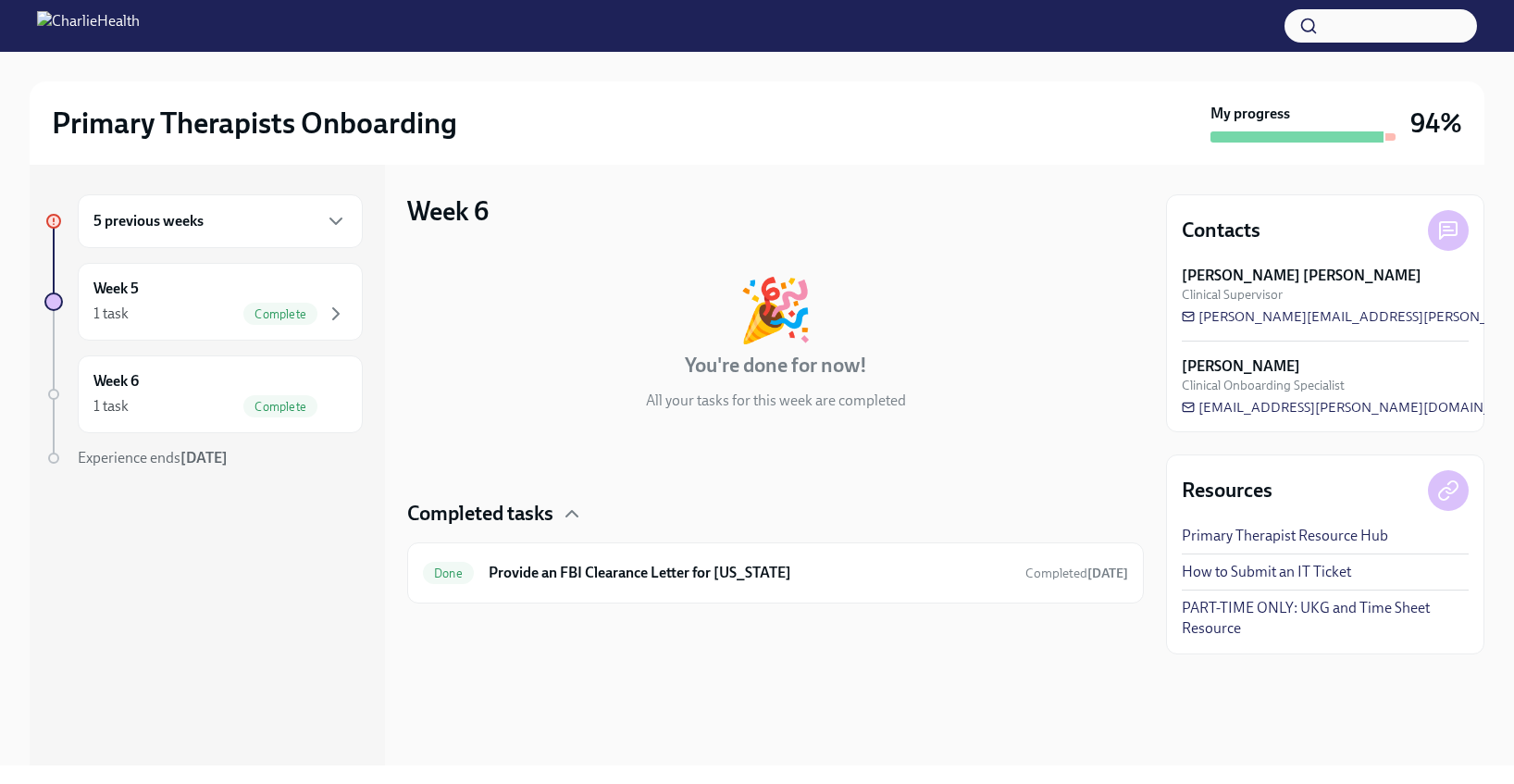
click at [52, 221] on icon at bounding box center [53, 220] width 9 height 9
click at [179, 225] on h6 "5 previous weeks" at bounding box center [148, 220] width 110 height 20
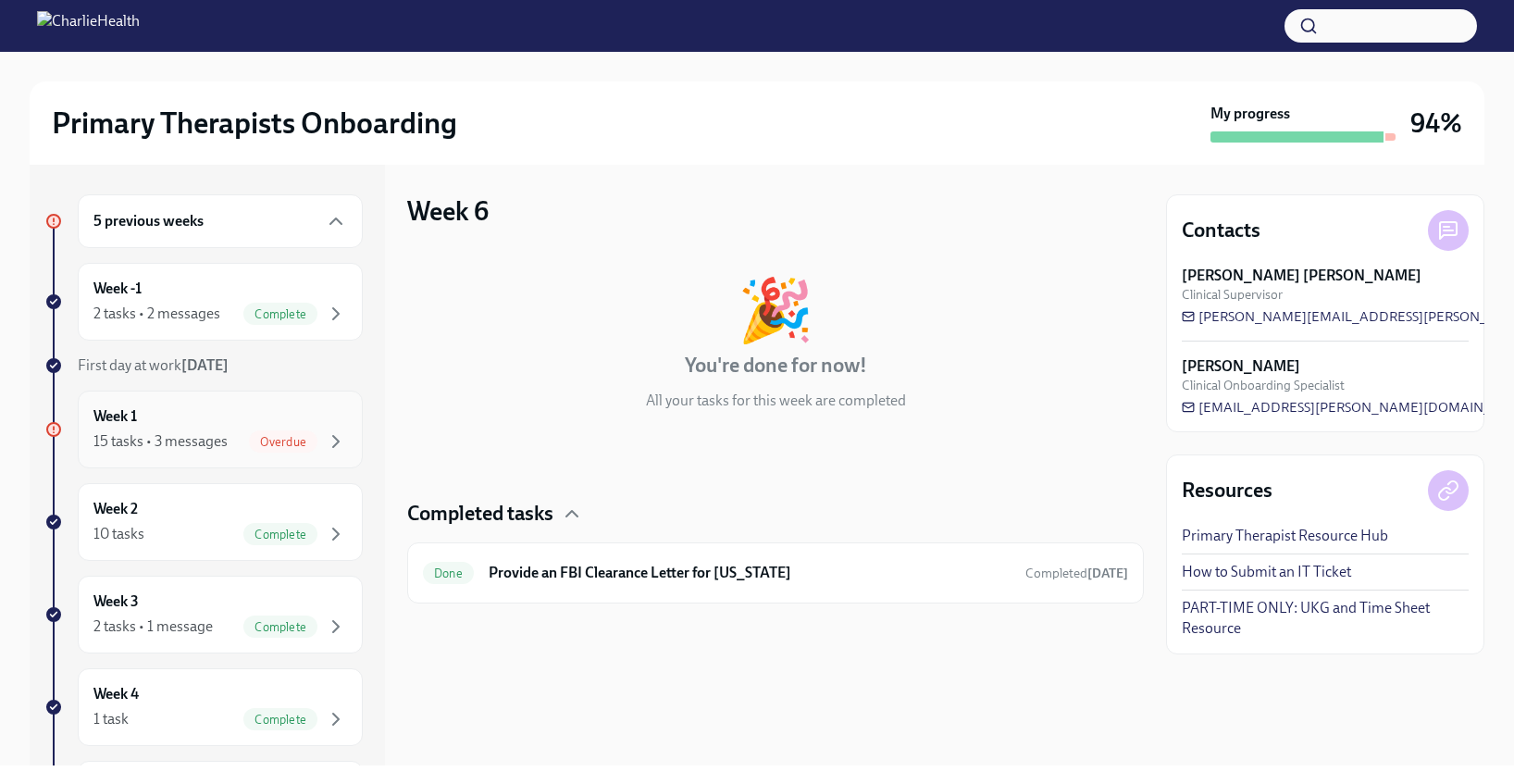
click at [217, 426] on div "Week 1 15 tasks • 3 messages Overdue" at bounding box center [220, 429] width 254 height 46
